Goal: Task Accomplishment & Management: Complete application form

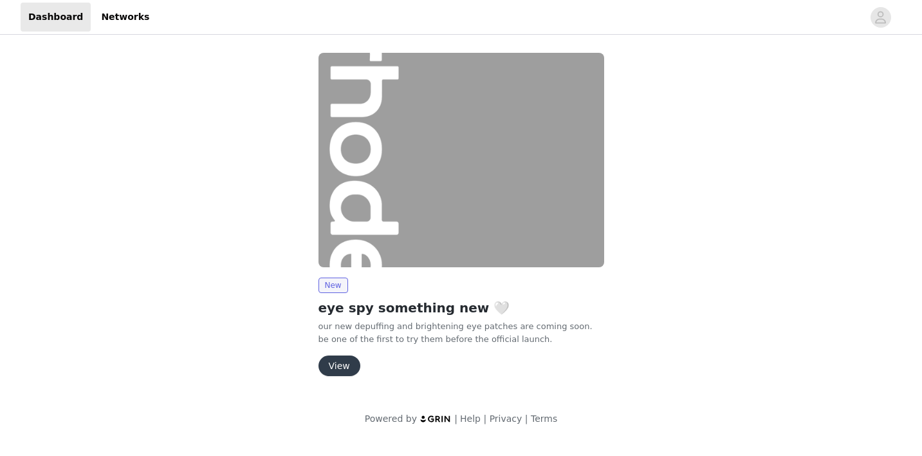
click at [331, 366] on button "View" at bounding box center [340, 365] width 42 height 21
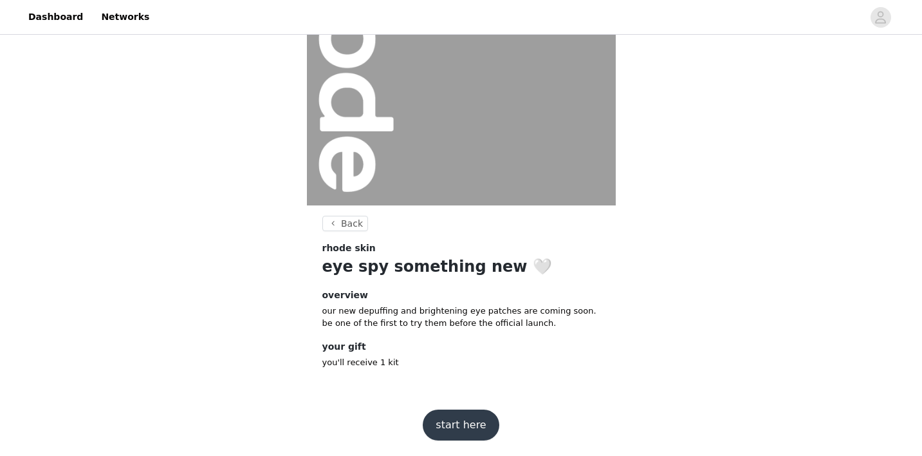
scroll to position [141, 0]
click at [463, 426] on button "start here" at bounding box center [461, 425] width 76 height 31
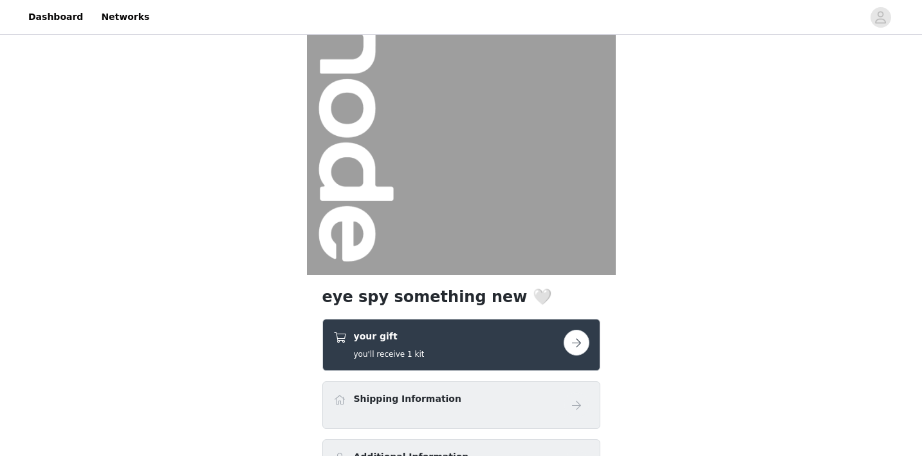
click at [464, 419] on div "Shipping Information" at bounding box center [461, 405] width 278 height 48
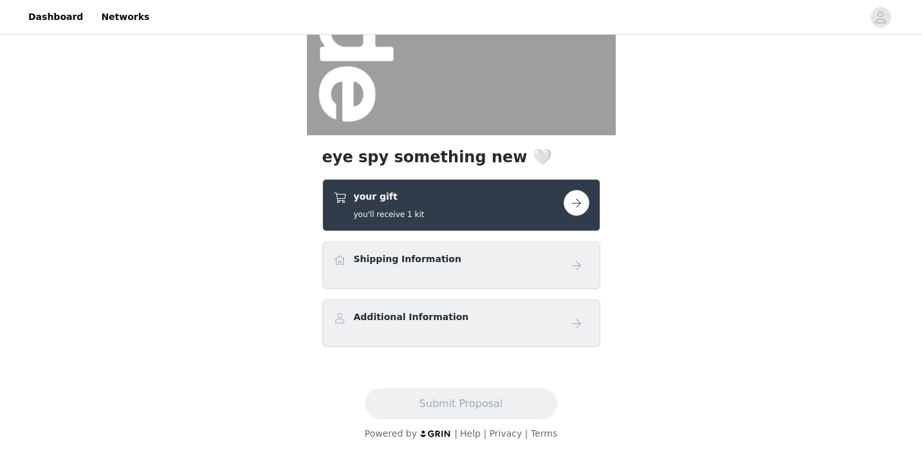
scroll to position [212, 0]
click at [562, 218] on div "your gift you'll receive 1 kit" at bounding box center [448, 205] width 230 height 30
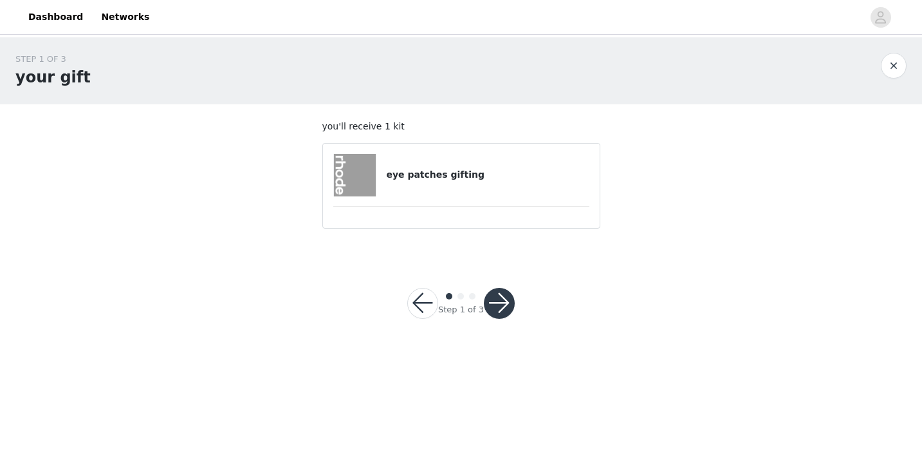
click at [440, 187] on div "eye patches gifting" at bounding box center [461, 175] width 256 height 42
click at [440, 174] on h4 "eye patches gifting" at bounding box center [487, 175] width 203 height 14
click at [498, 304] on button "button" at bounding box center [499, 303] width 31 height 31
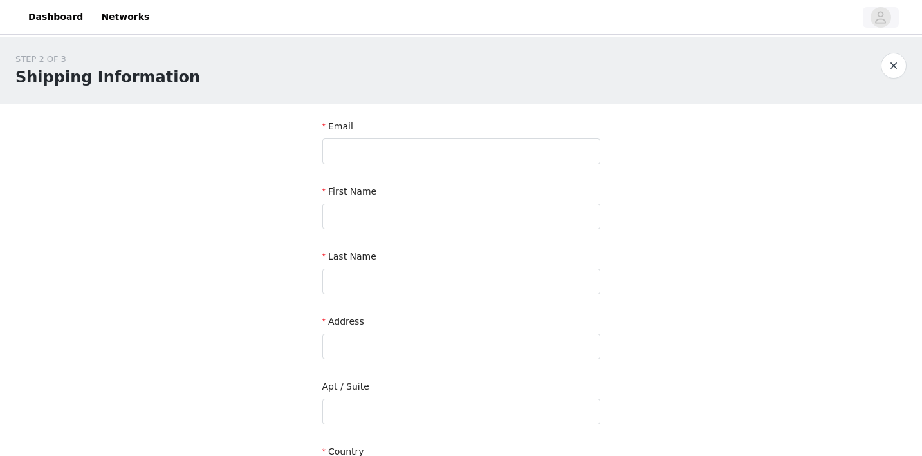
click at [887, 13] on icon "avatar" at bounding box center [881, 17] width 12 height 21
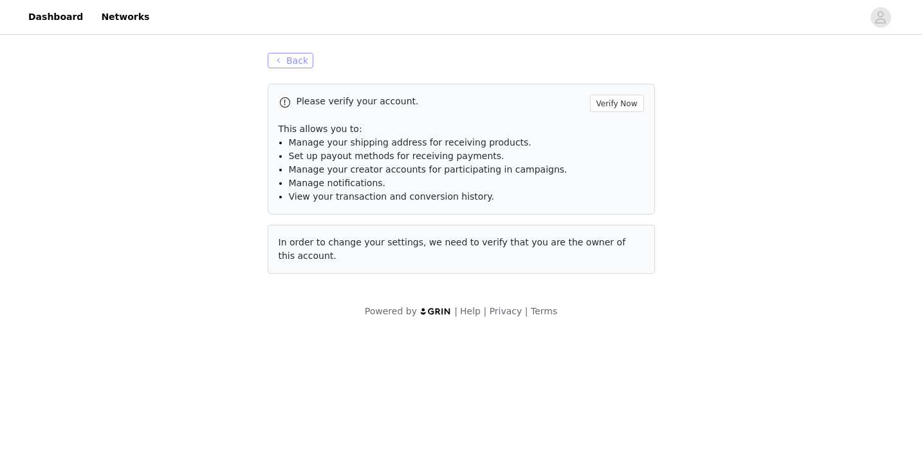
click at [281, 56] on button "Back" at bounding box center [291, 60] width 46 height 15
click at [284, 62] on button "Back" at bounding box center [291, 60] width 46 height 15
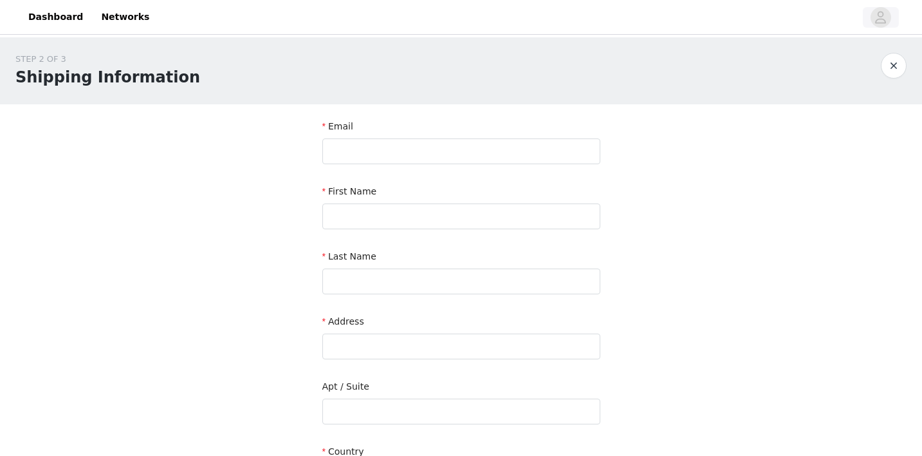
click at [885, 19] on icon "avatar" at bounding box center [881, 17] width 12 height 21
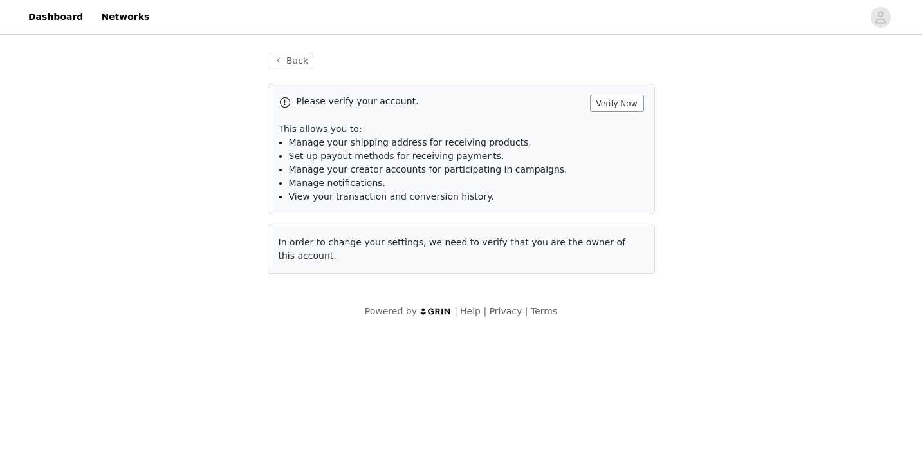
click at [615, 104] on button "Verify Now" at bounding box center [617, 103] width 54 height 17
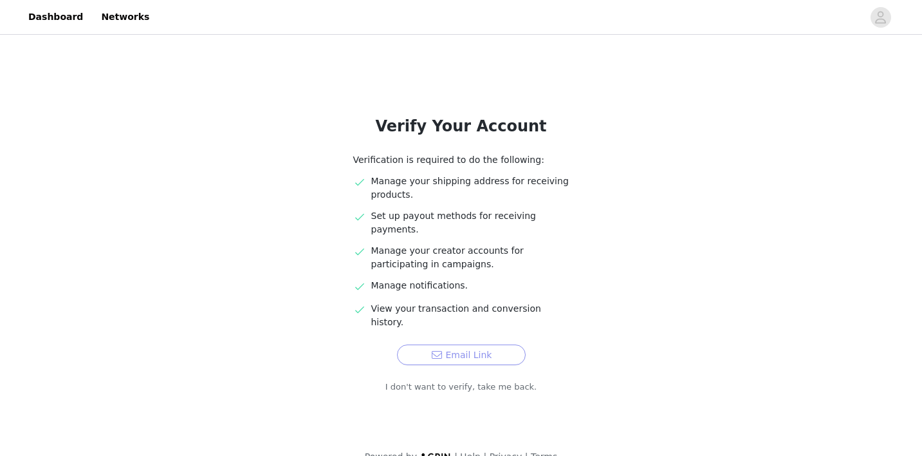
scroll to position [20, 0]
click at [472, 345] on button "Email Link" at bounding box center [461, 355] width 129 height 21
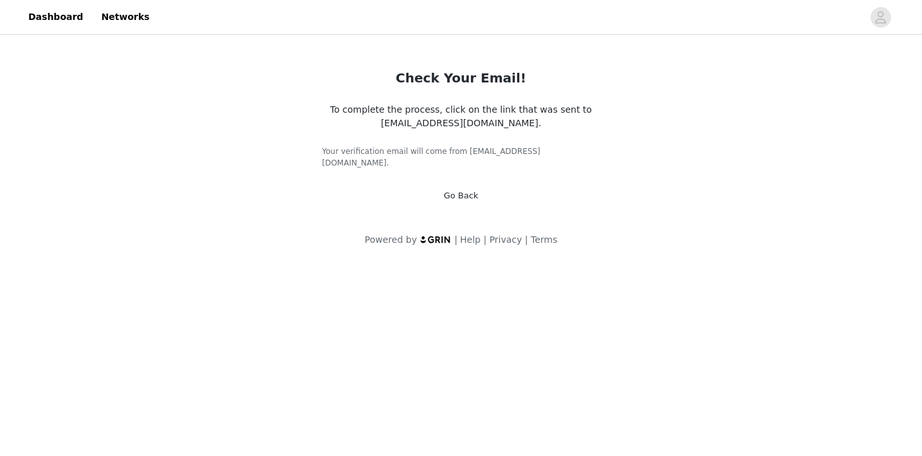
click at [500, 125] on span "To complete the process, click on the link that was sent to teamhezly@smithsain…" at bounding box center [461, 116] width 262 height 24
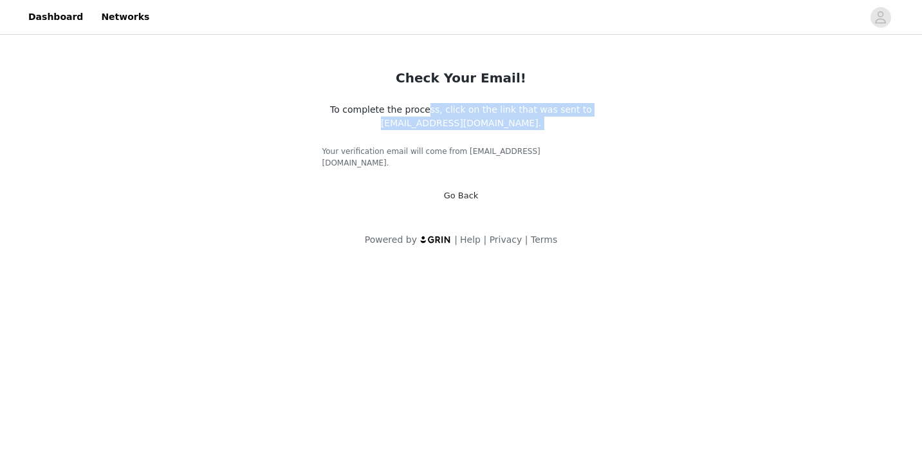
click at [502, 121] on span "To complete the process, click on the link that was sent to teamhezly@smithsain…" at bounding box center [461, 116] width 262 height 24
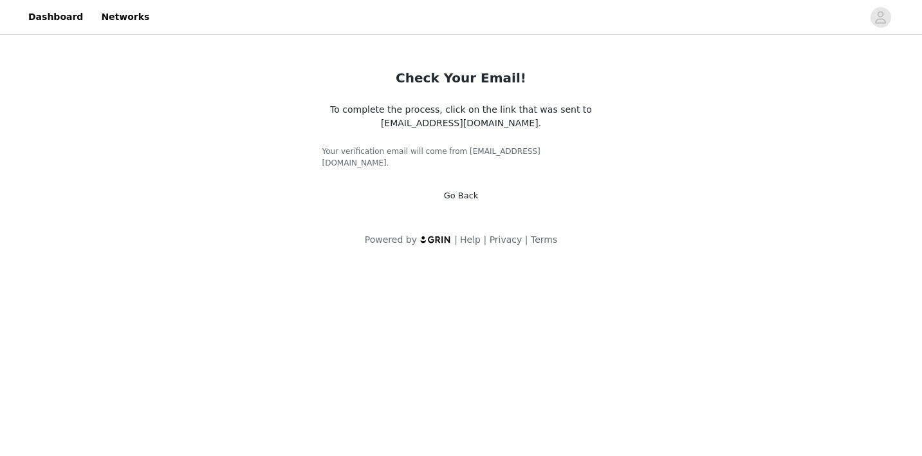
drag, startPoint x: 459, startPoint y: 125, endPoint x: 394, endPoint y: 125, distance: 64.4
click at [394, 125] on div "To complete the process, click on the link that was sent to teamhezly@smithsain…" at bounding box center [461, 116] width 278 height 27
copy span "[EMAIL_ADDRESS][DOMAIN_NAME]"
click at [50, 15] on link "Dashboard" at bounding box center [56, 17] width 70 height 29
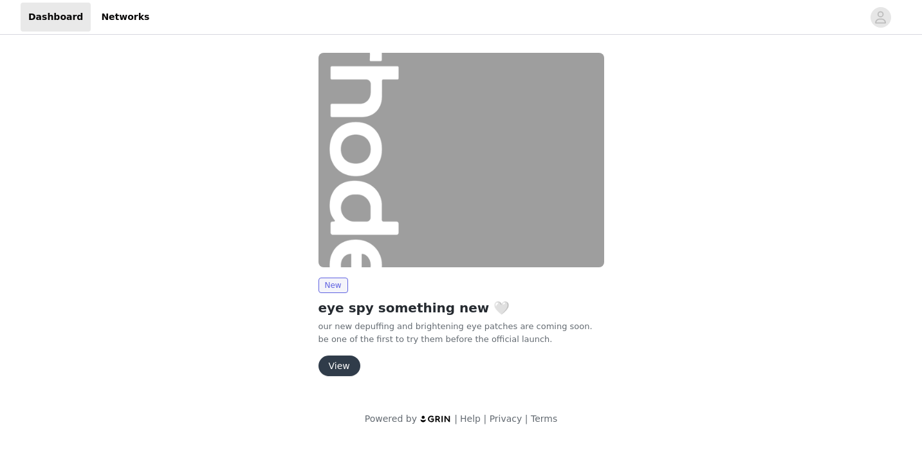
click at [349, 369] on button "View" at bounding box center [340, 365] width 42 height 21
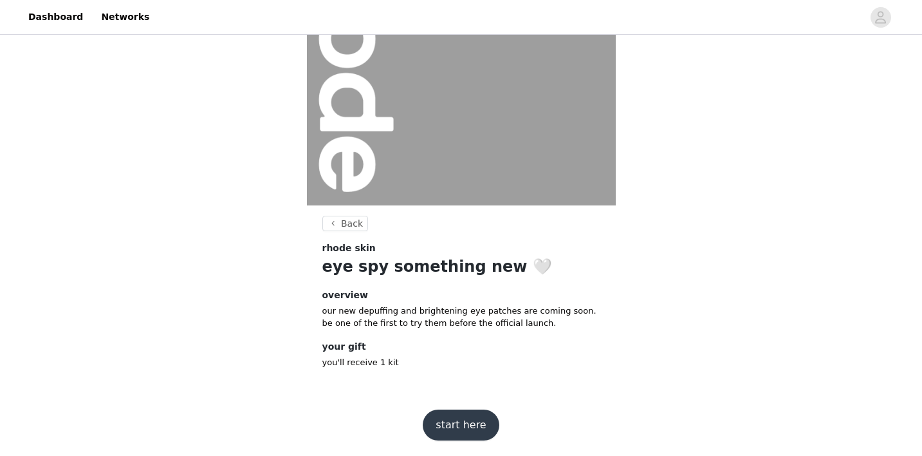
scroll to position [141, 0]
click at [453, 416] on button "start here" at bounding box center [461, 425] width 76 height 31
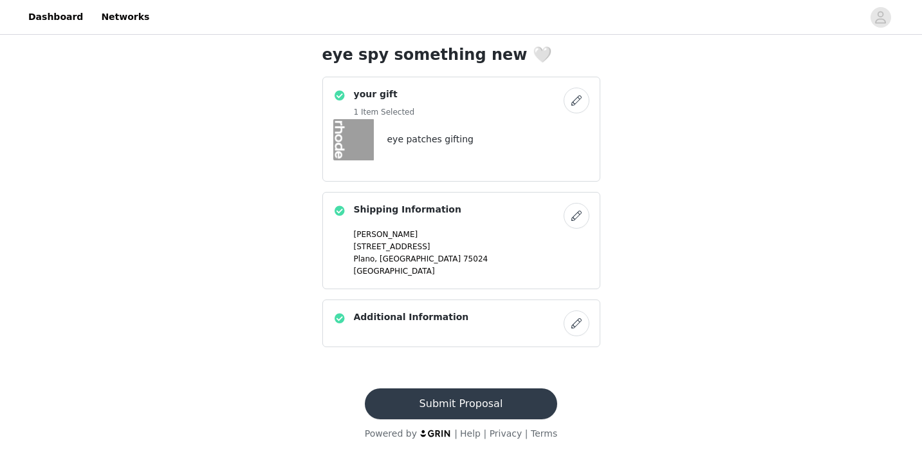
click at [476, 399] on button "Submit Proposal" at bounding box center [461, 403] width 192 height 31
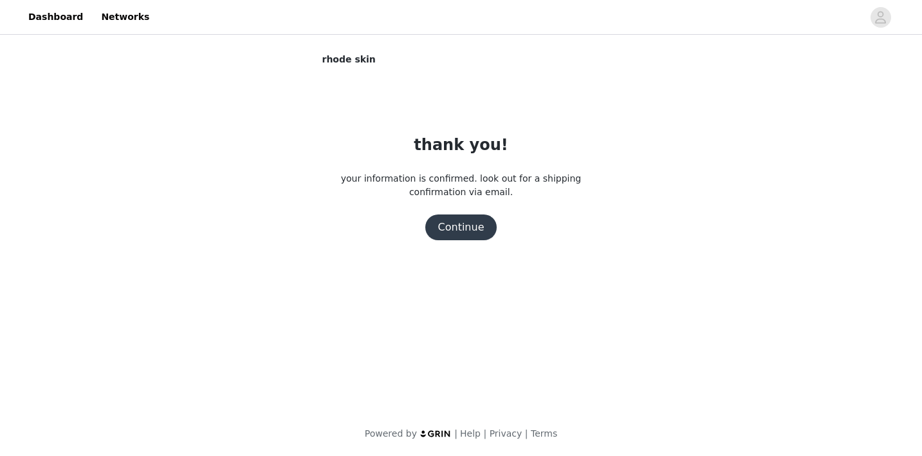
click at [452, 238] on button "Continue" at bounding box center [461, 227] width 72 height 26
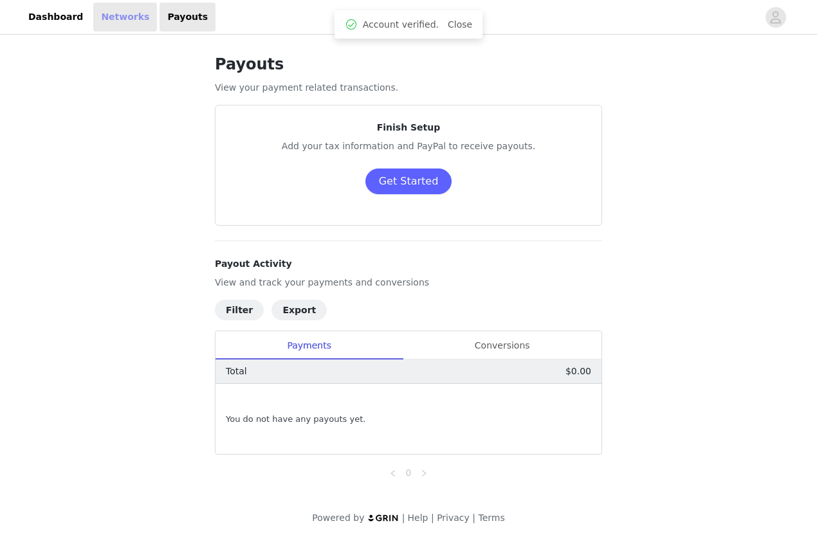
click at [131, 11] on link "Networks" at bounding box center [125, 17] width 64 height 29
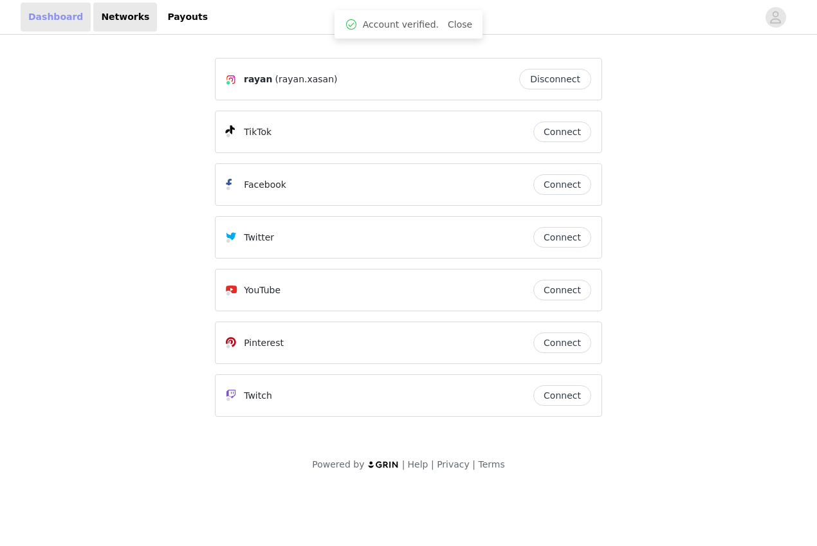
click at [30, 21] on link "Dashboard" at bounding box center [56, 17] width 70 height 29
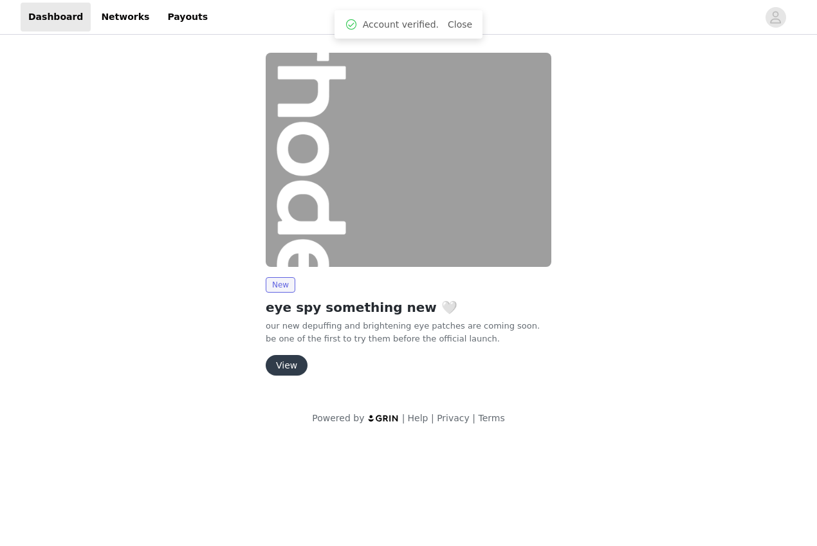
click at [277, 360] on button "View" at bounding box center [287, 365] width 42 height 21
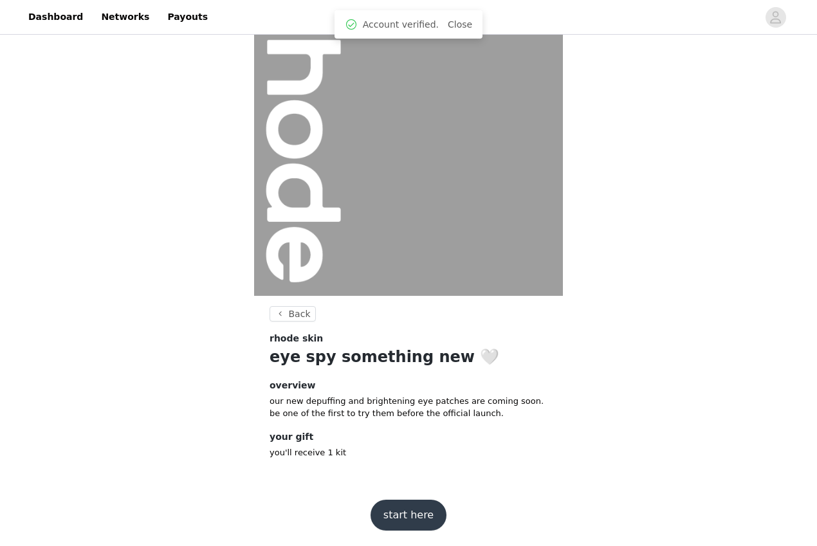
scroll to position [50, 0]
click at [407, 518] on button "start here" at bounding box center [409, 516] width 76 height 31
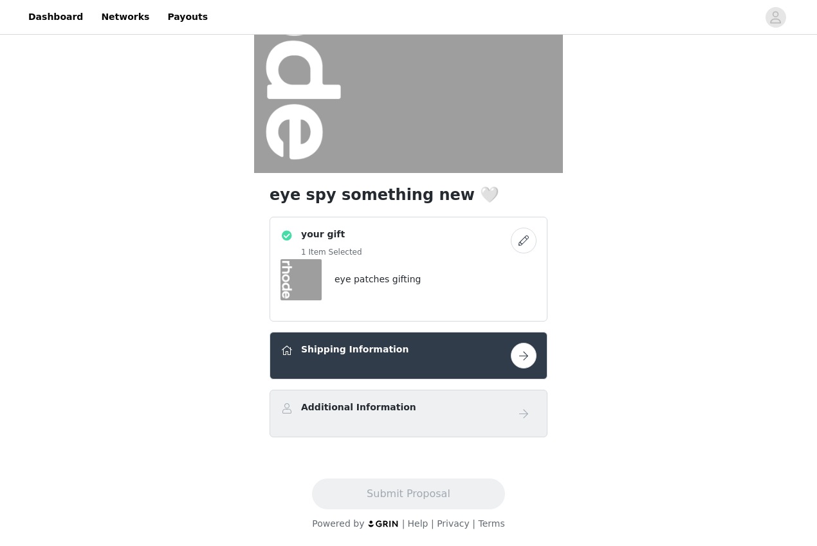
scroll to position [174, 0]
click at [519, 362] on button "button" at bounding box center [524, 356] width 26 height 26
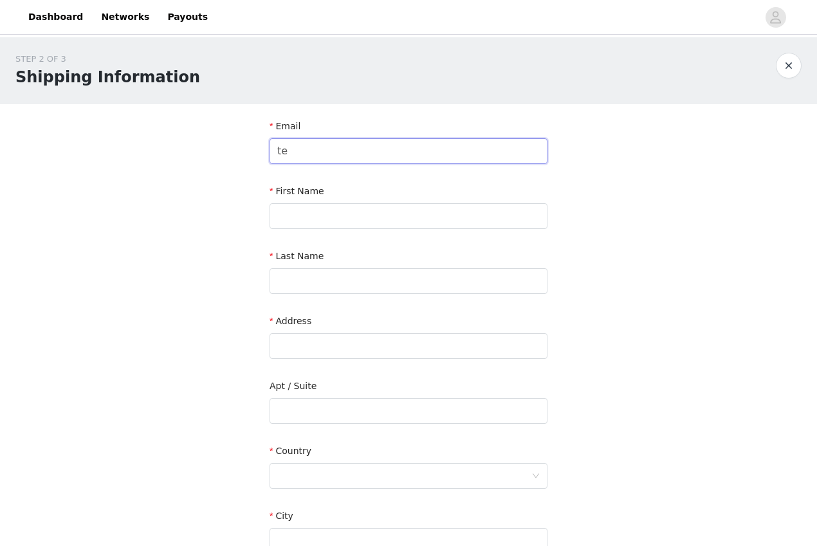
type input "t"
click at [479, 144] on input "text" at bounding box center [409, 151] width 278 height 26
paste input "[EMAIL_ADDRESS][DOMAIN_NAME]"
type input "[EMAIL_ADDRESS][DOMAIN_NAME]"
type input "Hezly"
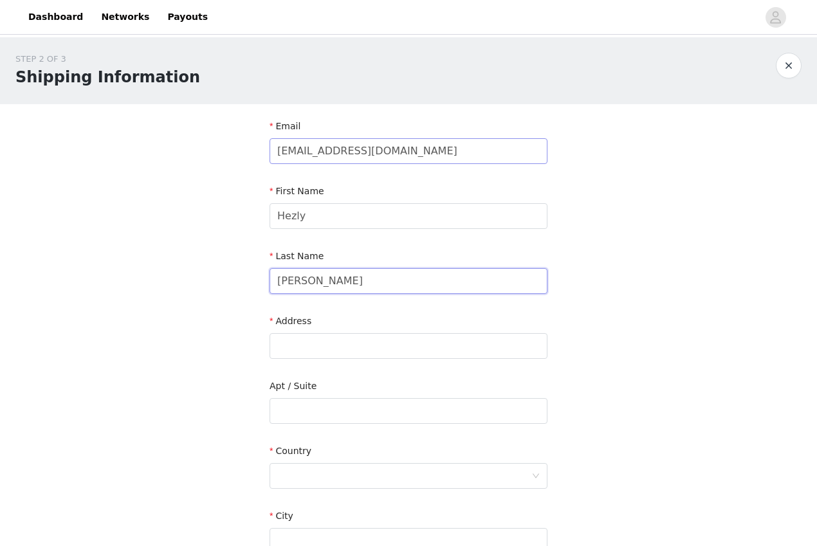
type input "[PERSON_NAME]"
click at [427, 344] on input "text" at bounding box center [409, 346] width 278 height 26
paste input "[STREET_ADDRESS]"
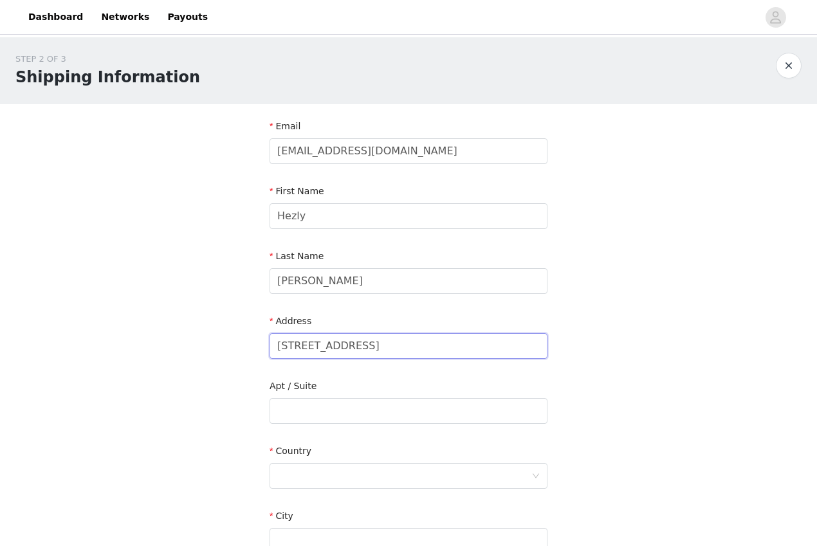
drag, startPoint x: 442, startPoint y: 346, endPoint x: 361, endPoint y: 346, distance: 81.1
click at [361, 346] on input "[STREET_ADDRESS]" at bounding box center [409, 346] width 278 height 26
click at [351, 489] on div "Country" at bounding box center [409, 470] width 278 height 50
click at [352, 483] on div at bounding box center [404, 476] width 254 height 24
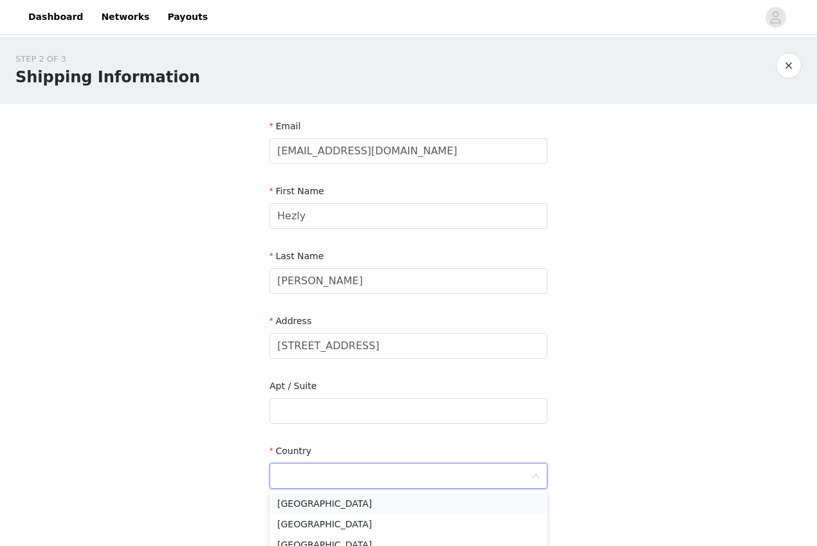
click at [349, 500] on li "[GEOGRAPHIC_DATA]" at bounding box center [409, 504] width 278 height 21
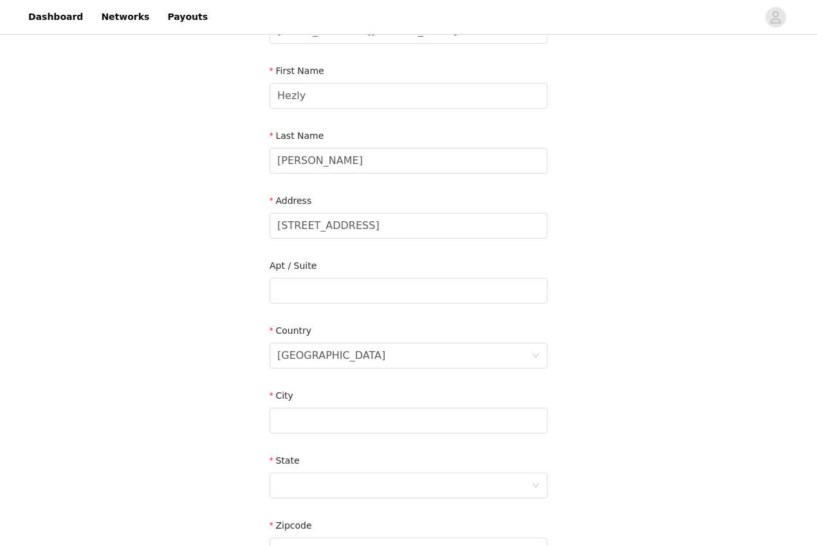
scroll to position [153, 0]
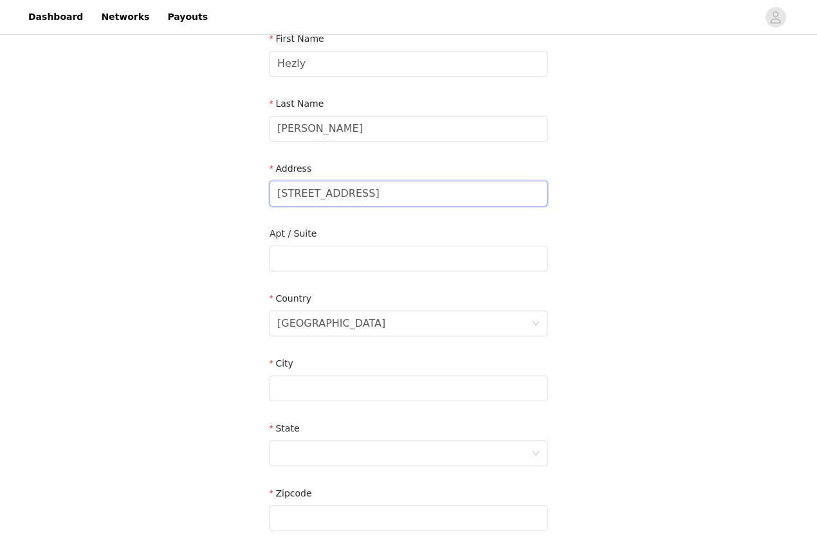
drag, startPoint x: 355, startPoint y: 194, endPoint x: 474, endPoint y: 204, distance: 119.4
click at [474, 204] on input "[STREET_ADDRESS]" at bounding box center [409, 194] width 278 height 26
type input "[STREET_ADDRESS]"
paste input "[GEOGRAPHIC_DATA]"
drag, startPoint x: 312, startPoint y: 387, endPoint x: 446, endPoint y: 400, distance: 134.5
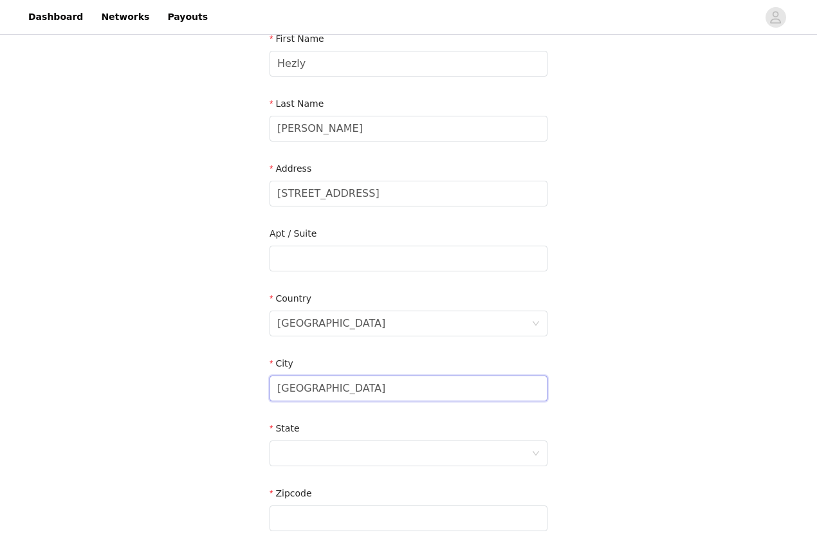
click at [445, 400] on input "[GEOGRAPHIC_DATA]" at bounding box center [409, 389] width 278 height 26
click at [329, 389] on input "[GEOGRAPHIC_DATA]" at bounding box center [409, 389] width 278 height 26
drag, startPoint x: 323, startPoint y: 388, endPoint x: 389, endPoint y: 393, distance: 66.5
click at [389, 393] on input "[GEOGRAPHIC_DATA]" at bounding box center [409, 389] width 278 height 26
click at [372, 388] on input "[GEOGRAPHIC_DATA]" at bounding box center [409, 389] width 278 height 26
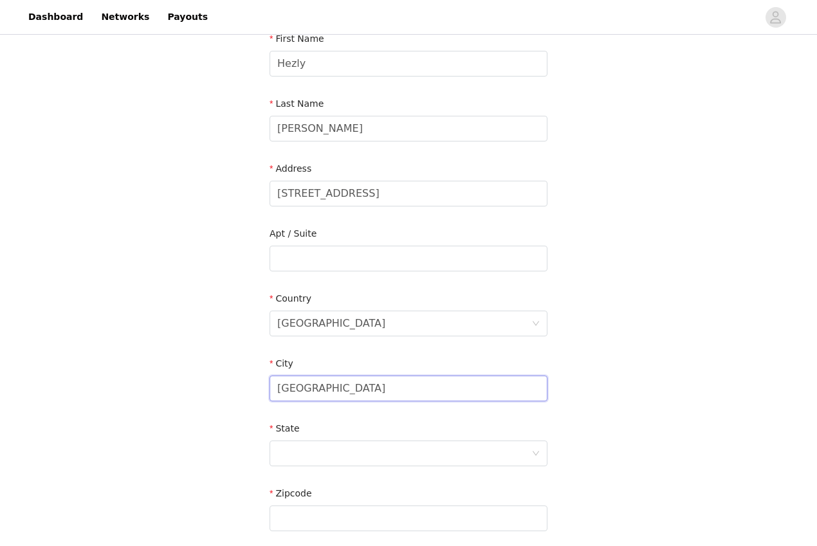
drag, startPoint x: 371, startPoint y: 388, endPoint x: 328, endPoint y: 390, distance: 42.5
click at [328, 390] on input "[GEOGRAPHIC_DATA]" at bounding box center [409, 389] width 278 height 26
type input "[GEOGRAPHIC_DATA]"
paste input "75024"
type input "75024"
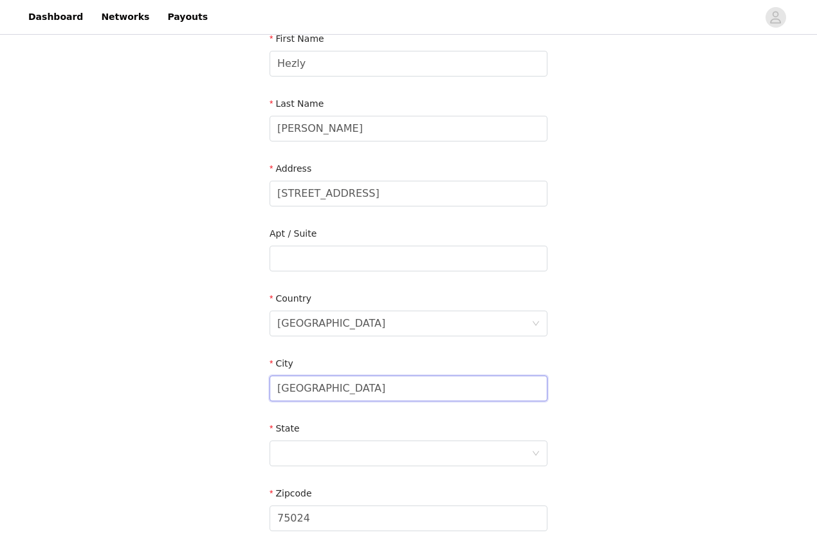
drag, startPoint x: 306, startPoint y: 387, endPoint x: 418, endPoint y: 397, distance: 112.5
click at [406, 396] on input "[GEOGRAPHIC_DATA]" at bounding box center [409, 389] width 278 height 26
type input "Plano"
click at [338, 451] on div at bounding box center [404, 453] width 254 height 24
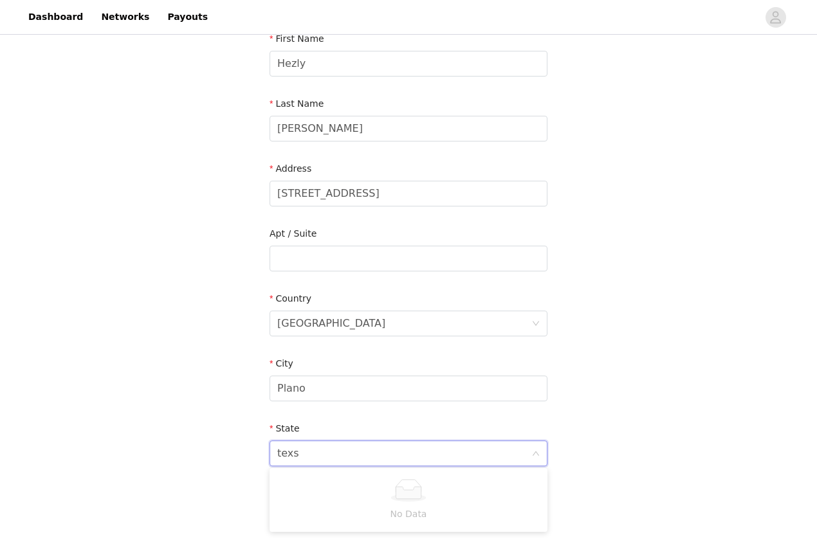
type input "tex"
click at [342, 477] on li "[US_STATE]" at bounding box center [409, 481] width 278 height 21
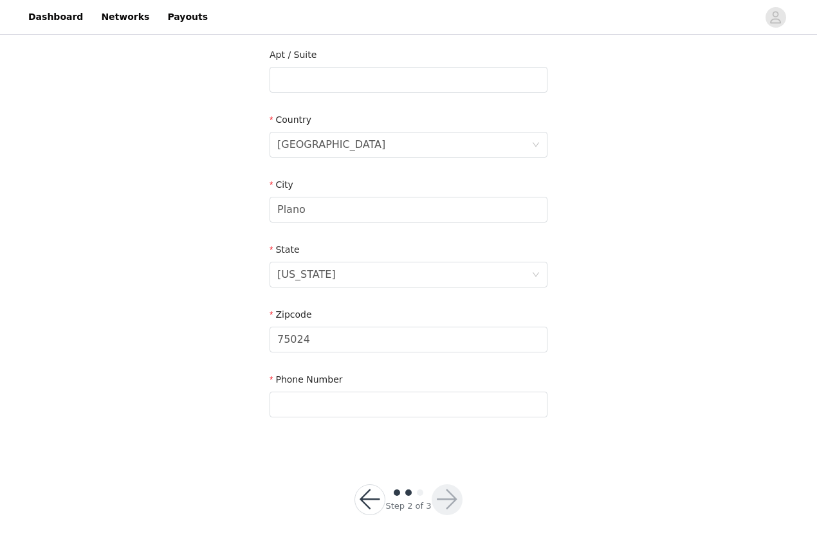
scroll to position [331, 0]
click at [382, 420] on div "Phone Number" at bounding box center [409, 399] width 278 height 50
type input "7326909779"
click at [447, 503] on button "button" at bounding box center [447, 500] width 31 height 31
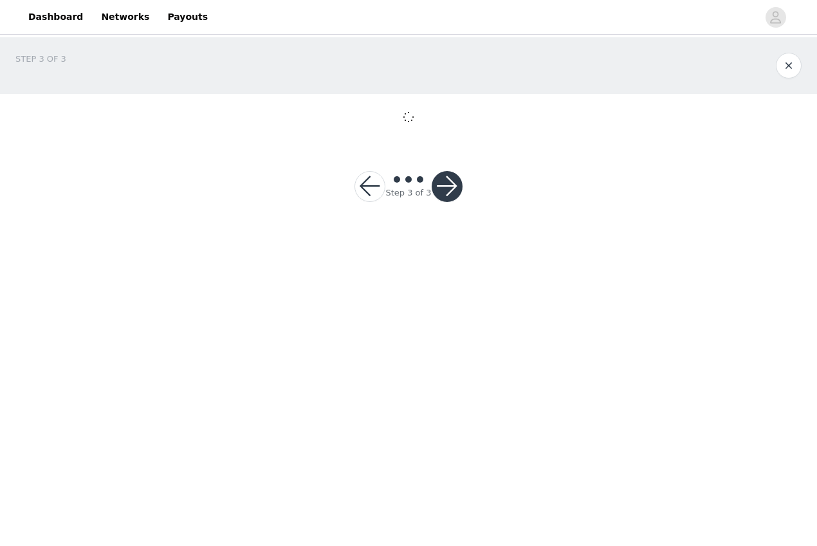
scroll to position [245, 0]
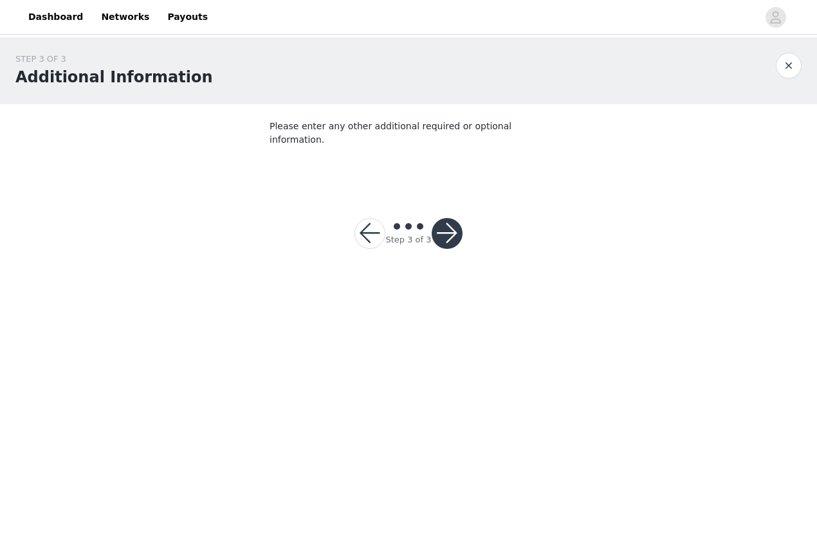
click at [447, 223] on body "Dashboard Networks Payouts STEP 3 OF 3 Additional Information Please enter any …" at bounding box center [408, 273] width 817 height 546
click at [414, 151] on section "Please enter any other additional required or optional information." at bounding box center [408, 145] width 309 height 83
click at [441, 218] on button "button" at bounding box center [447, 233] width 31 height 31
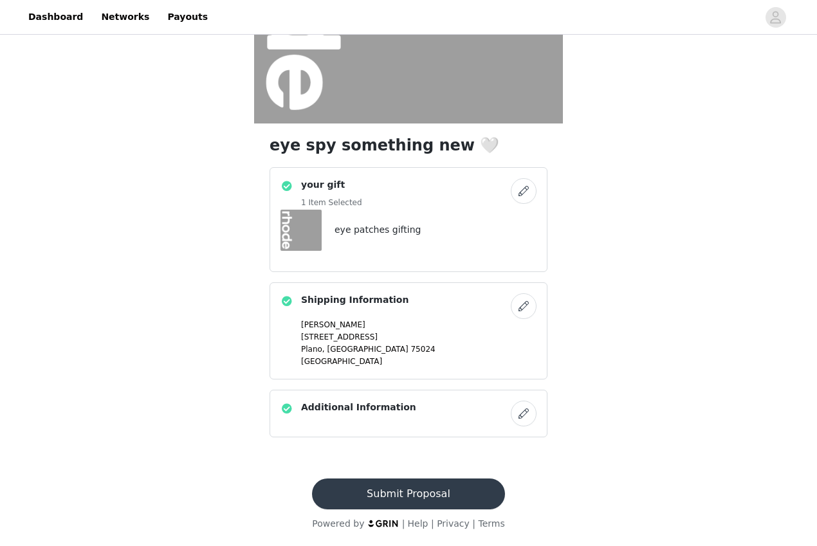
scroll to position [223, 0]
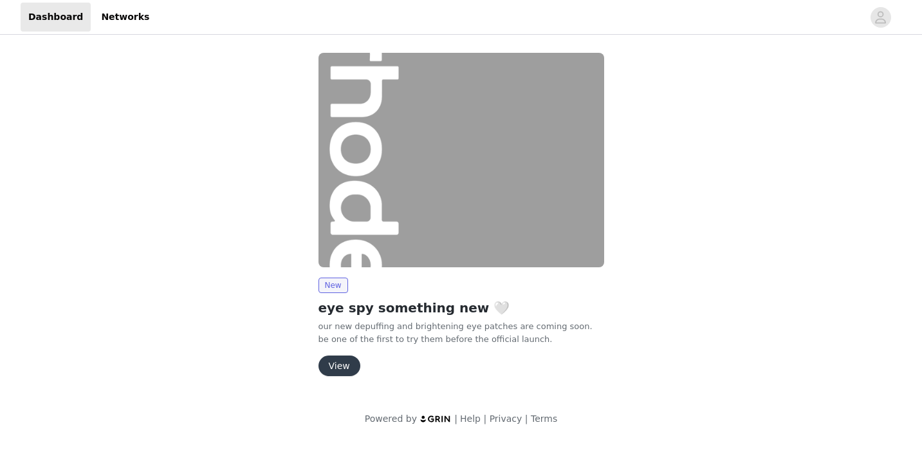
click at [339, 363] on button "View" at bounding box center [340, 365] width 42 height 21
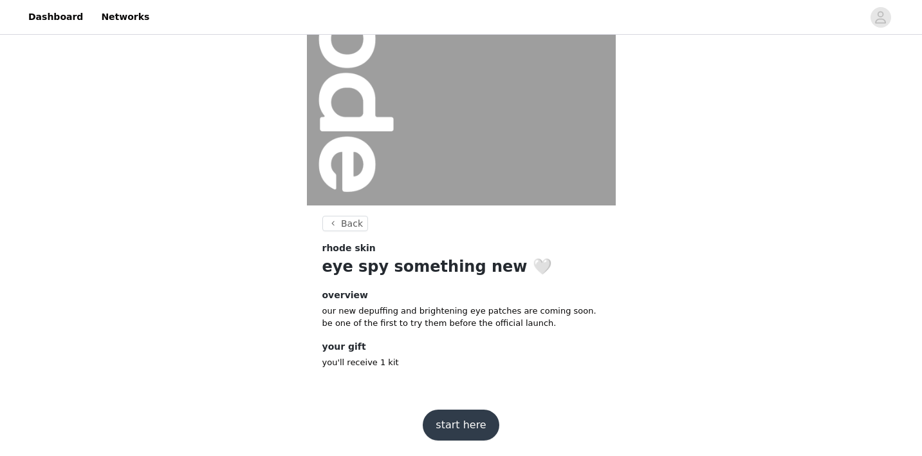
scroll to position [141, 0]
click at [469, 425] on button "start here" at bounding box center [461, 425] width 76 height 31
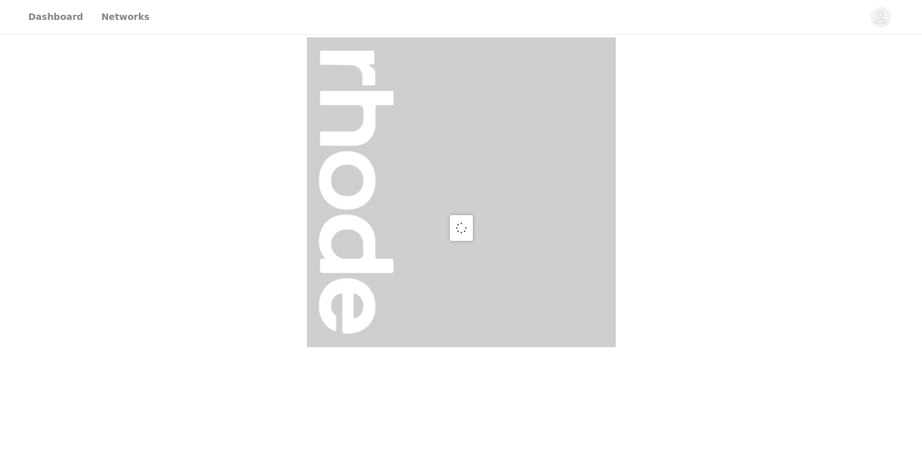
click at [469, 425] on div at bounding box center [461, 228] width 922 height 456
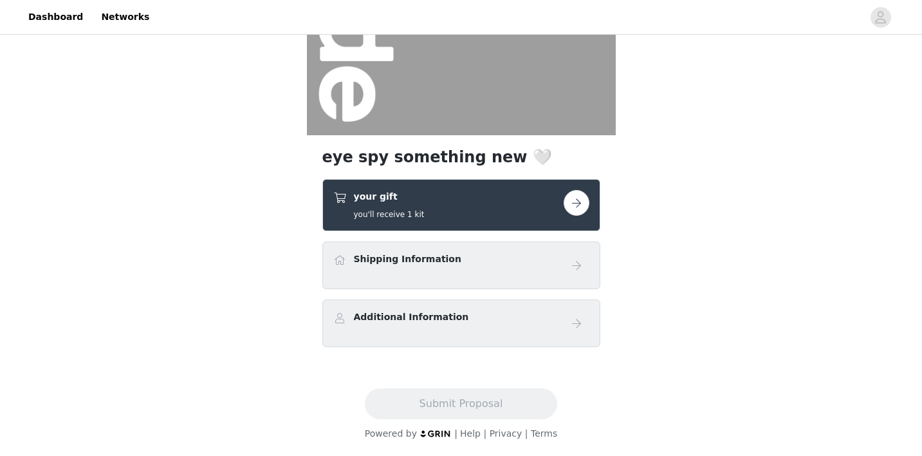
scroll to position [212, 0]
click at [572, 207] on button "button" at bounding box center [577, 203] width 26 height 26
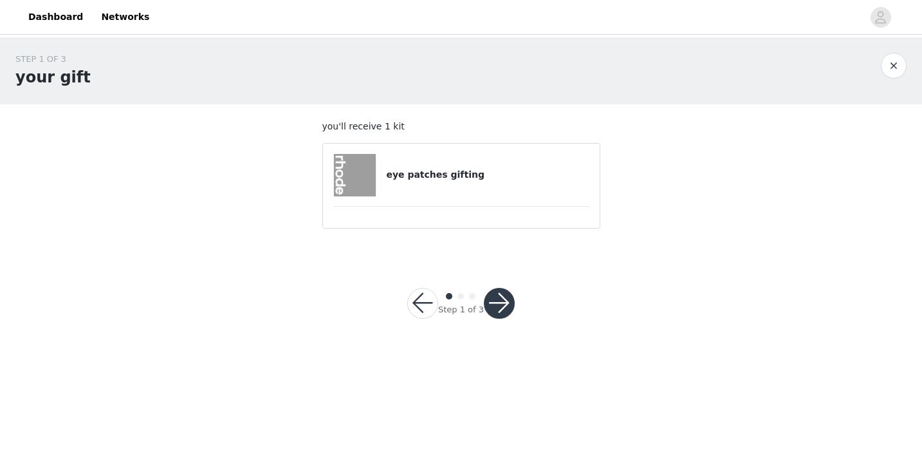
click at [495, 201] on article "eye patches gifting" at bounding box center [461, 186] width 278 height 86
click at [501, 291] on button "button" at bounding box center [499, 303] width 31 height 31
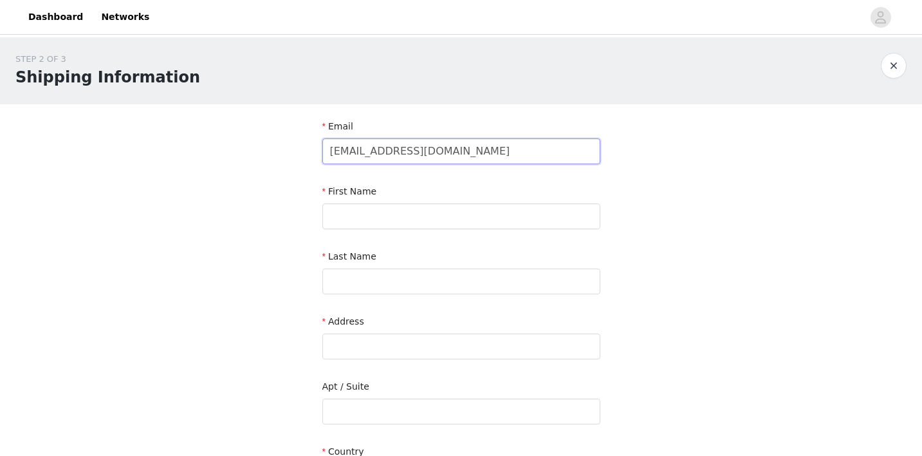
type input "teamjade@smithsaint.com"
type input "Jade"
type input "Carey"
paste input "5131 NW Stardown Dr Corvallis, OR 97330"
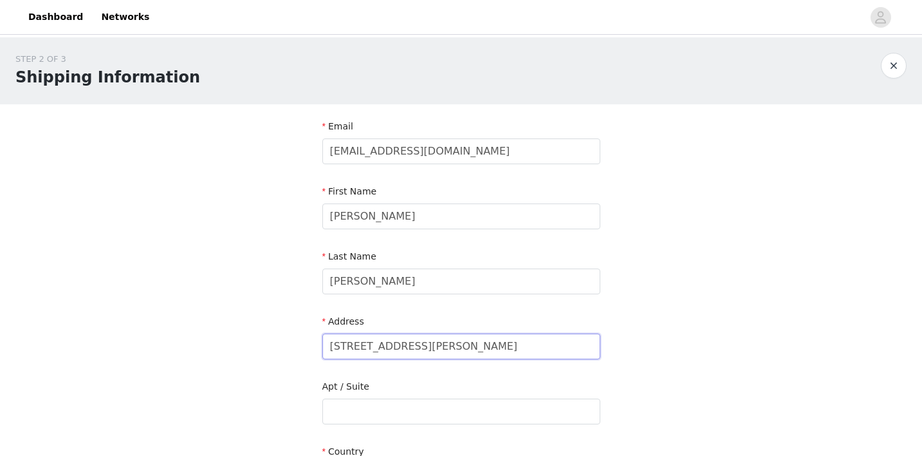
drag, startPoint x: 443, startPoint y: 343, endPoint x: 565, endPoint y: 361, distance: 123.6
click at [565, 361] on div "Address 5131 NW Stardown Dr Corvallis, OR 97330" at bounding box center [461, 340] width 278 height 50
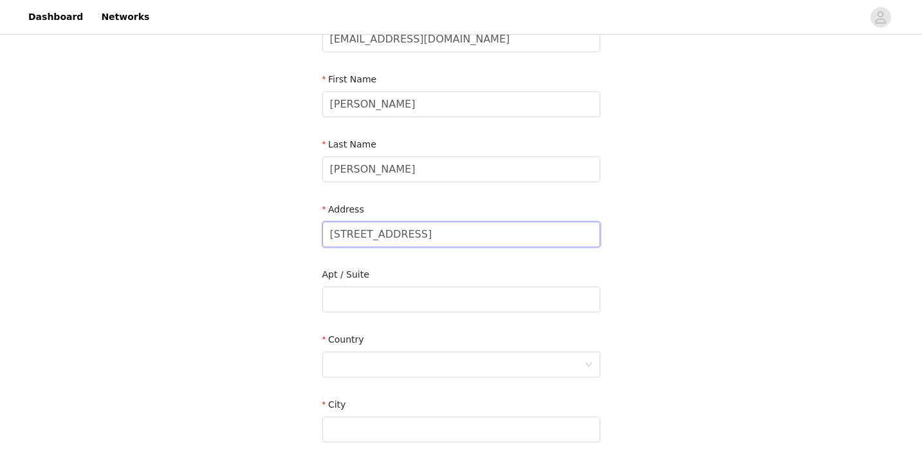
scroll to position [135, 0]
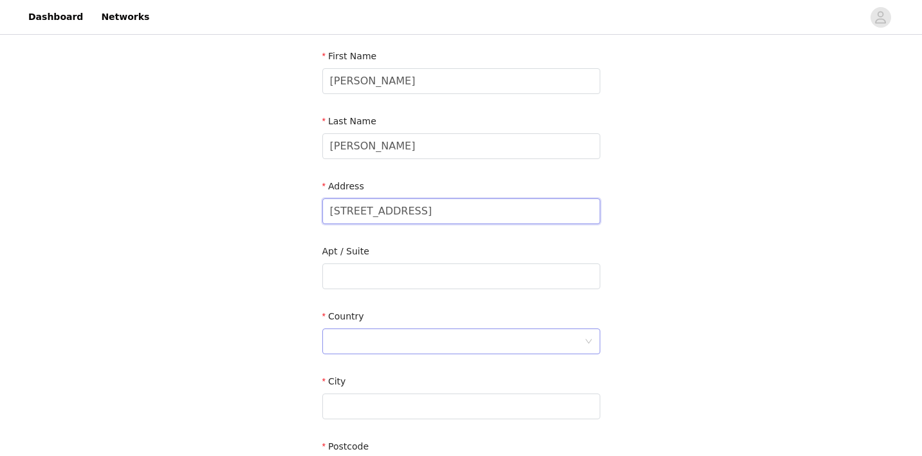
type input "5131 NW Stardown Dr"
click at [436, 344] on div at bounding box center [457, 341] width 254 height 24
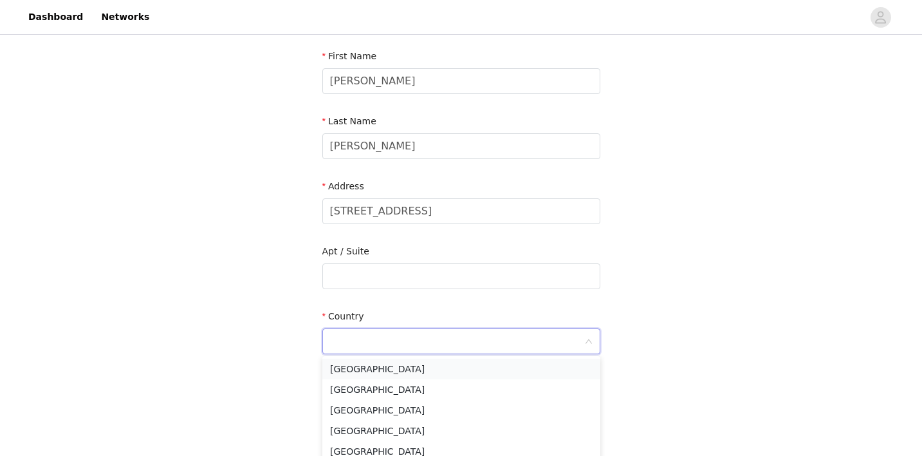
click at [432, 373] on li "[GEOGRAPHIC_DATA]" at bounding box center [461, 368] width 278 height 21
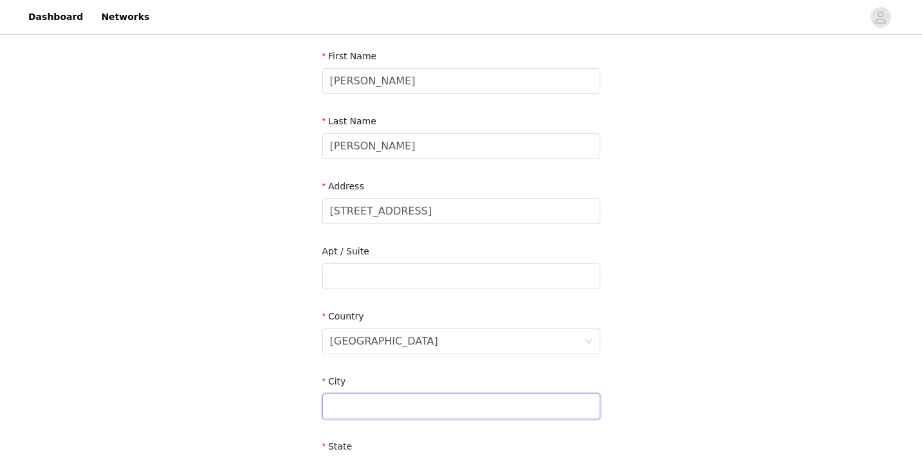
paste input "Corvallis, OR 97330"
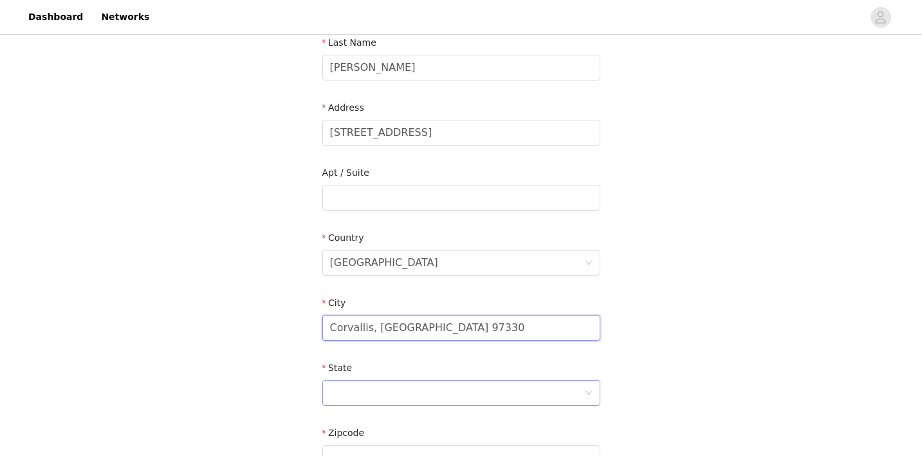
scroll to position [224, 0]
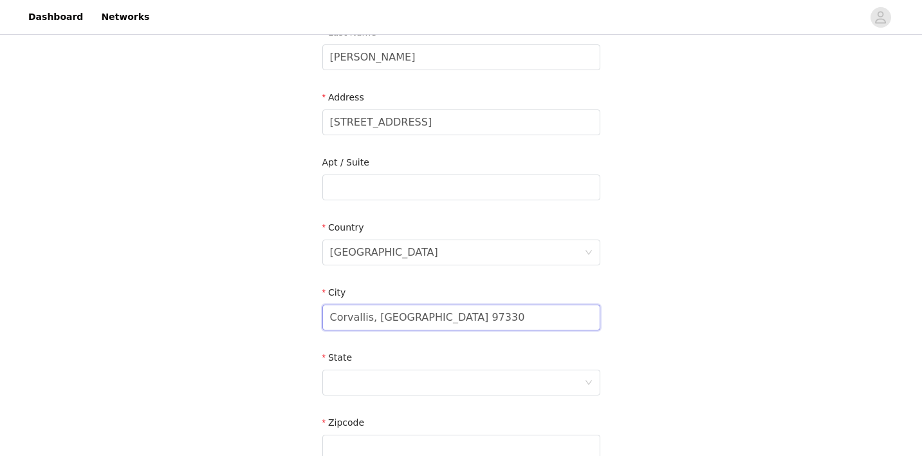
drag, startPoint x: 394, startPoint y: 315, endPoint x: 503, endPoint y: 332, distance: 110.8
click at [478, 327] on input "Corvallis, OR 97330" at bounding box center [461, 317] width 278 height 26
type input "Corvallis"
click at [441, 376] on div at bounding box center [457, 382] width 254 height 24
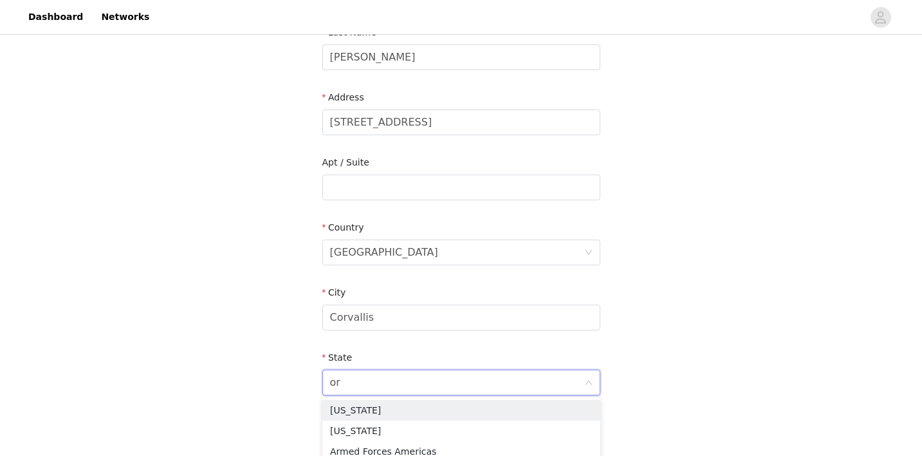
type input "ore"
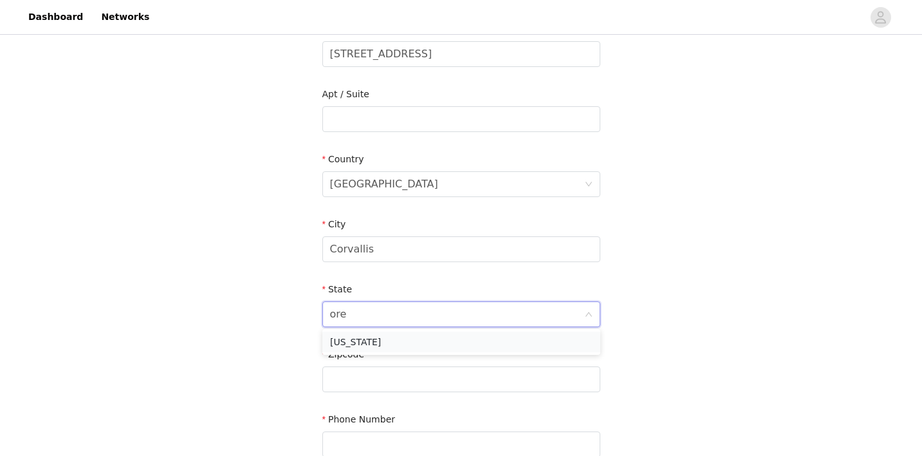
click at [426, 343] on li "Oregon" at bounding box center [461, 341] width 278 height 21
paste input "97330"
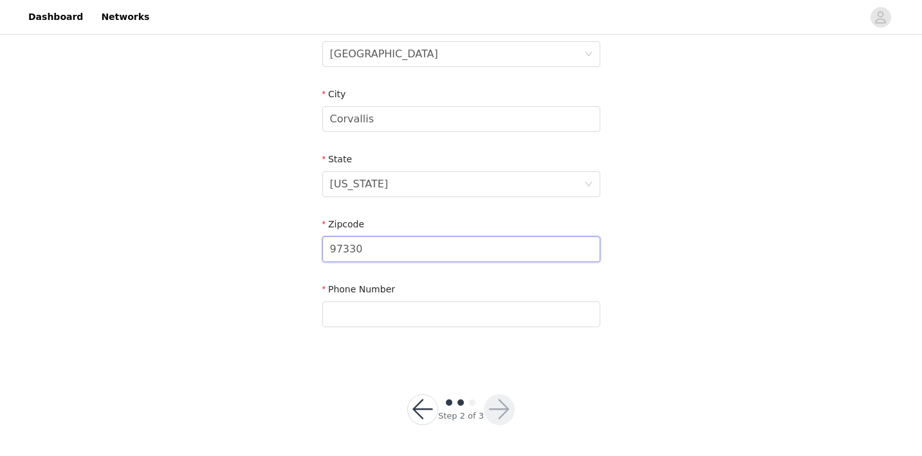
scroll to position [422, 0]
type input "97330"
click at [400, 328] on div "Phone Number" at bounding box center [461, 308] width 278 height 50
type input "7326909779"
click at [501, 407] on button "button" at bounding box center [499, 409] width 31 height 31
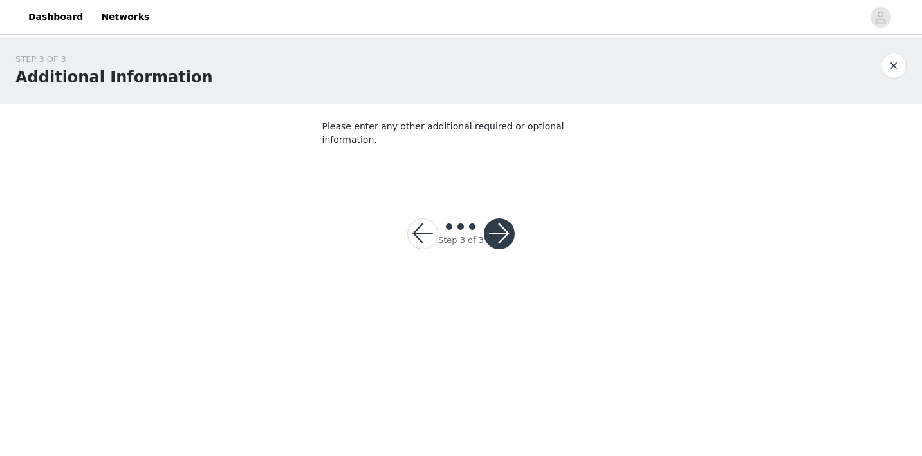
click at [503, 228] on button "button" at bounding box center [499, 233] width 31 height 31
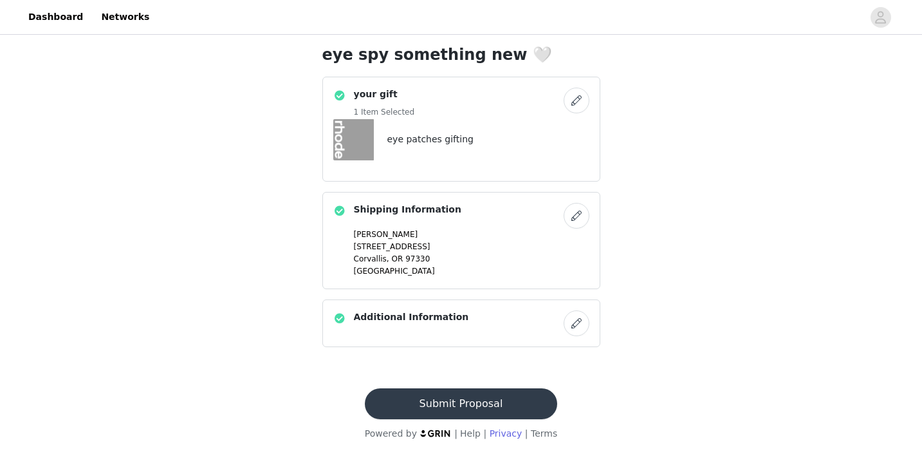
scroll to position [314, 0]
click at [497, 411] on button "Submit Proposal" at bounding box center [461, 403] width 192 height 31
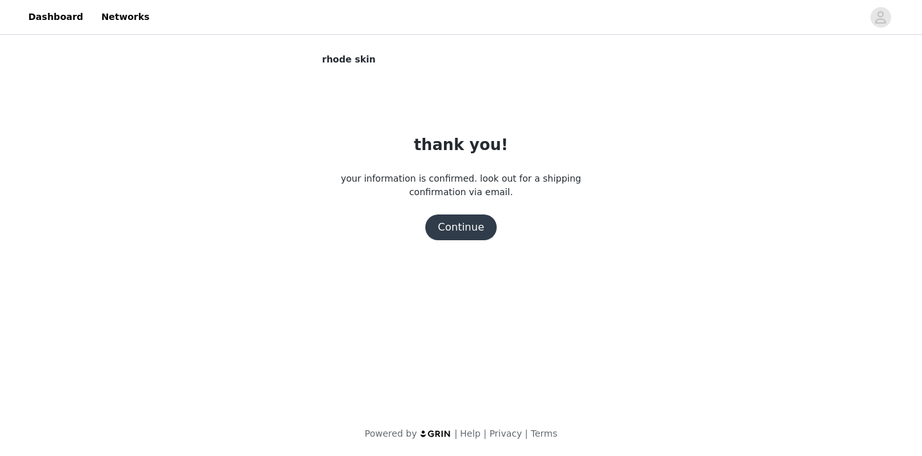
scroll to position [0, 0]
click at [470, 231] on button "Continue" at bounding box center [461, 227] width 72 height 26
